Goal: Transaction & Acquisition: Subscribe to service/newsletter

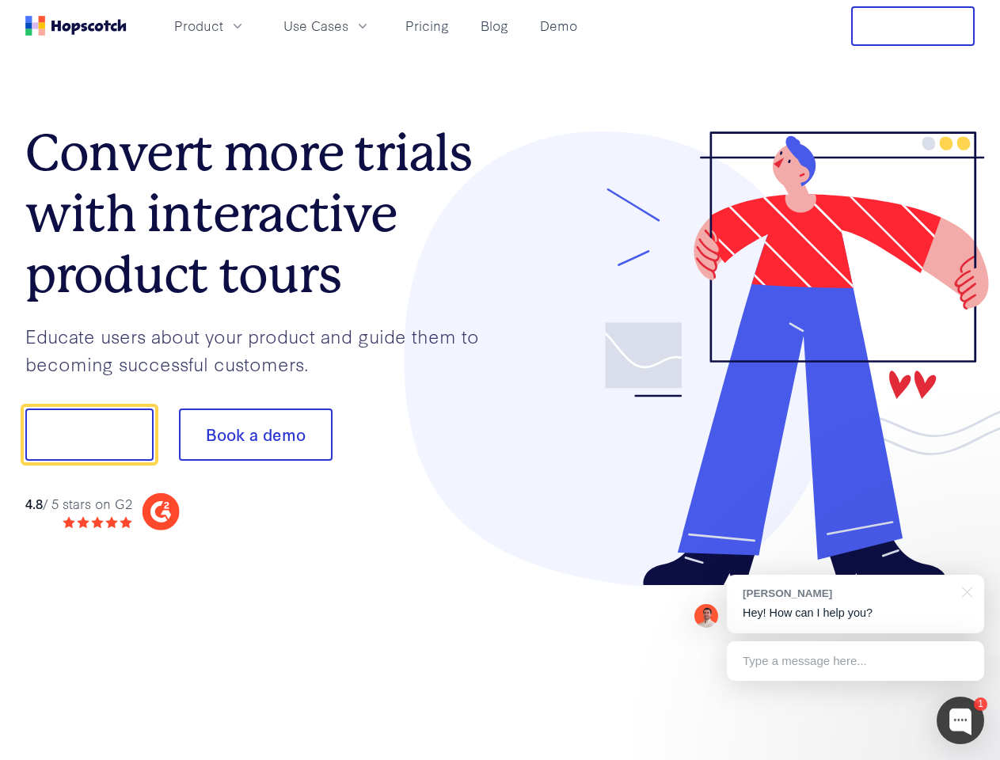
click at [501, 380] on div at bounding box center [738, 358] width 475 height 455
click at [223, 25] on span "Product" at bounding box center [198, 26] width 49 height 20
click at [348, 25] on span "Use Cases" at bounding box center [316, 26] width 65 height 20
click at [913, 26] on button "Free Trial" at bounding box center [913, 26] width 124 height 40
click at [89, 435] on button "Show me!" at bounding box center [89, 435] width 128 height 52
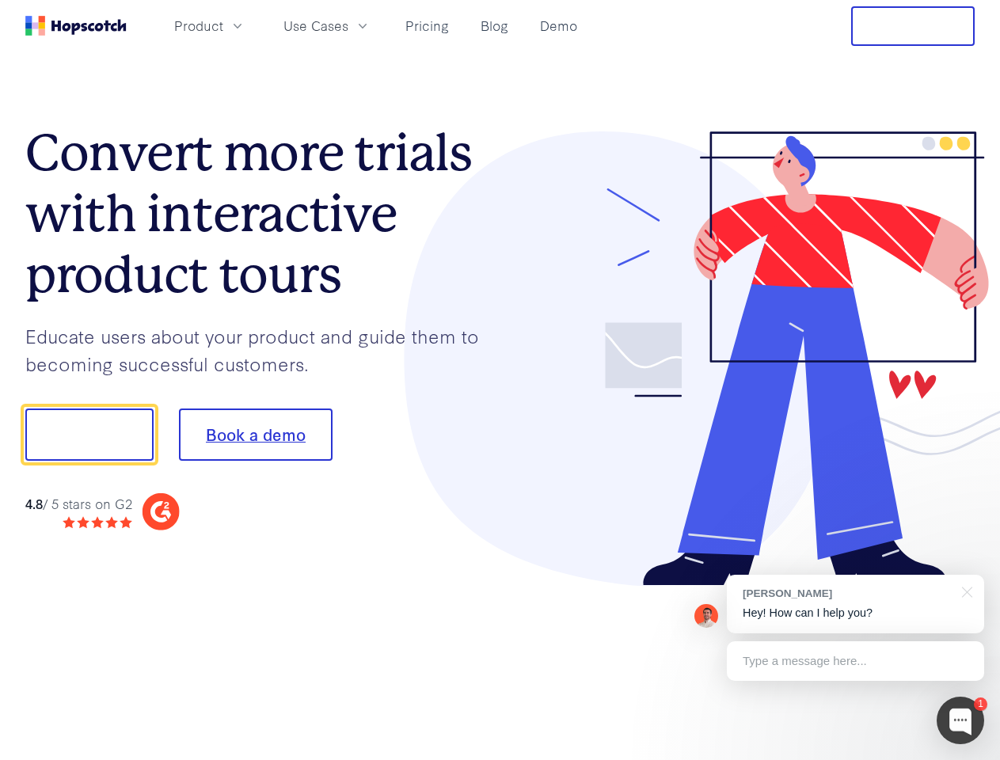
click at [255, 435] on button "Book a demo" at bounding box center [256, 435] width 154 height 52
click at [961, 721] on div at bounding box center [961, 721] width 48 height 48
click at [855, 604] on div "[PERSON_NAME] Hey! How can I help you?" at bounding box center [855, 604] width 257 height 59
click at [965, 591] on div at bounding box center [835, 433] width 297 height 528
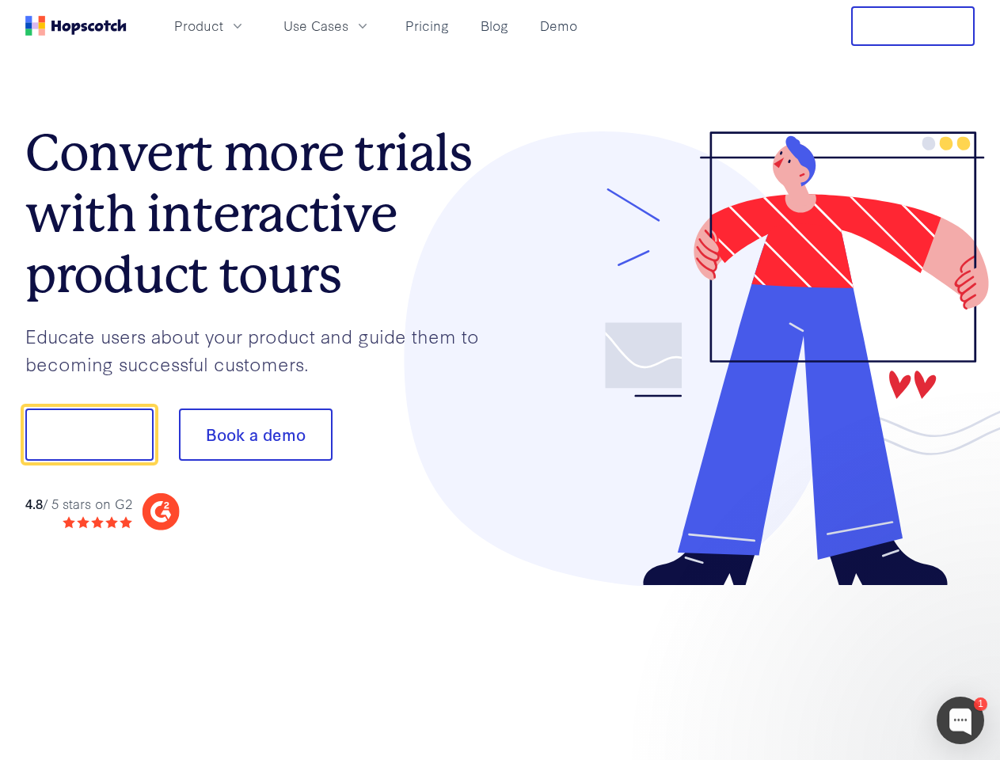
click at [855, 661] on div at bounding box center [835, 539] width 297 height 316
